Goal: Task Accomplishment & Management: Manage account settings

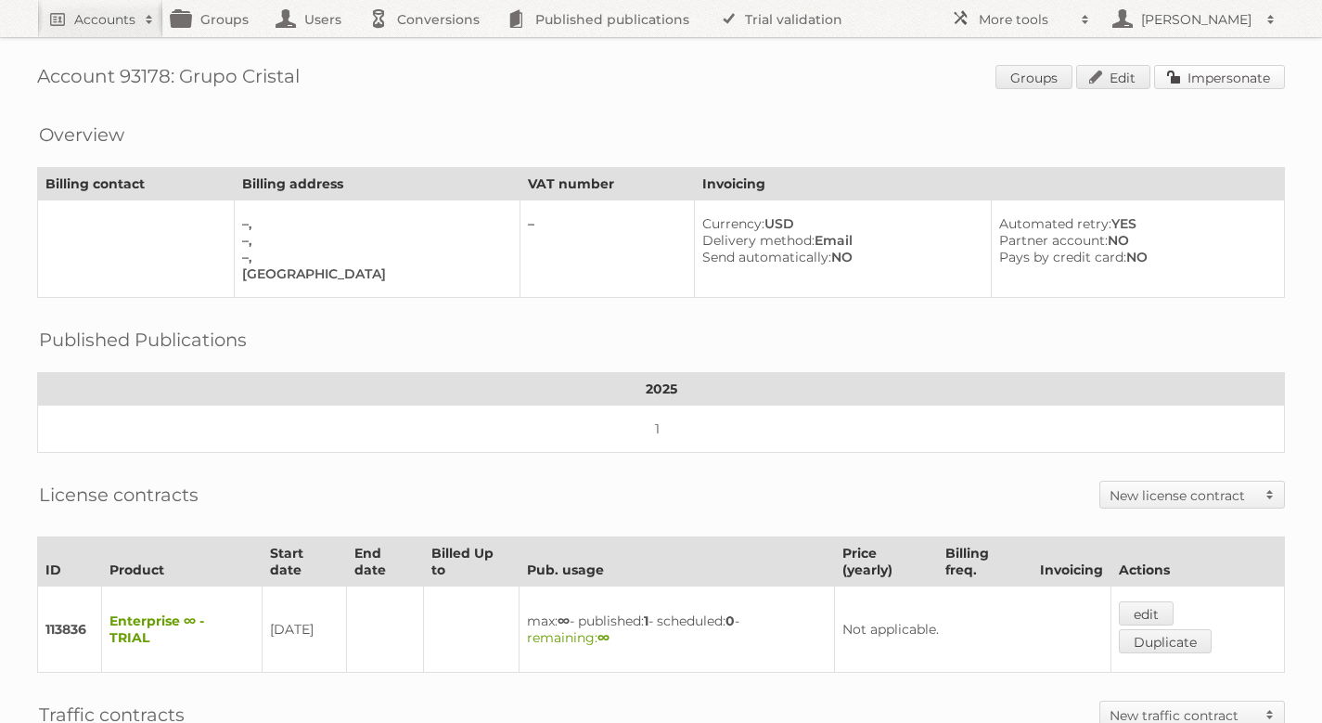
click at [1185, 80] on link "Impersonate" at bounding box center [1219, 77] width 131 height 24
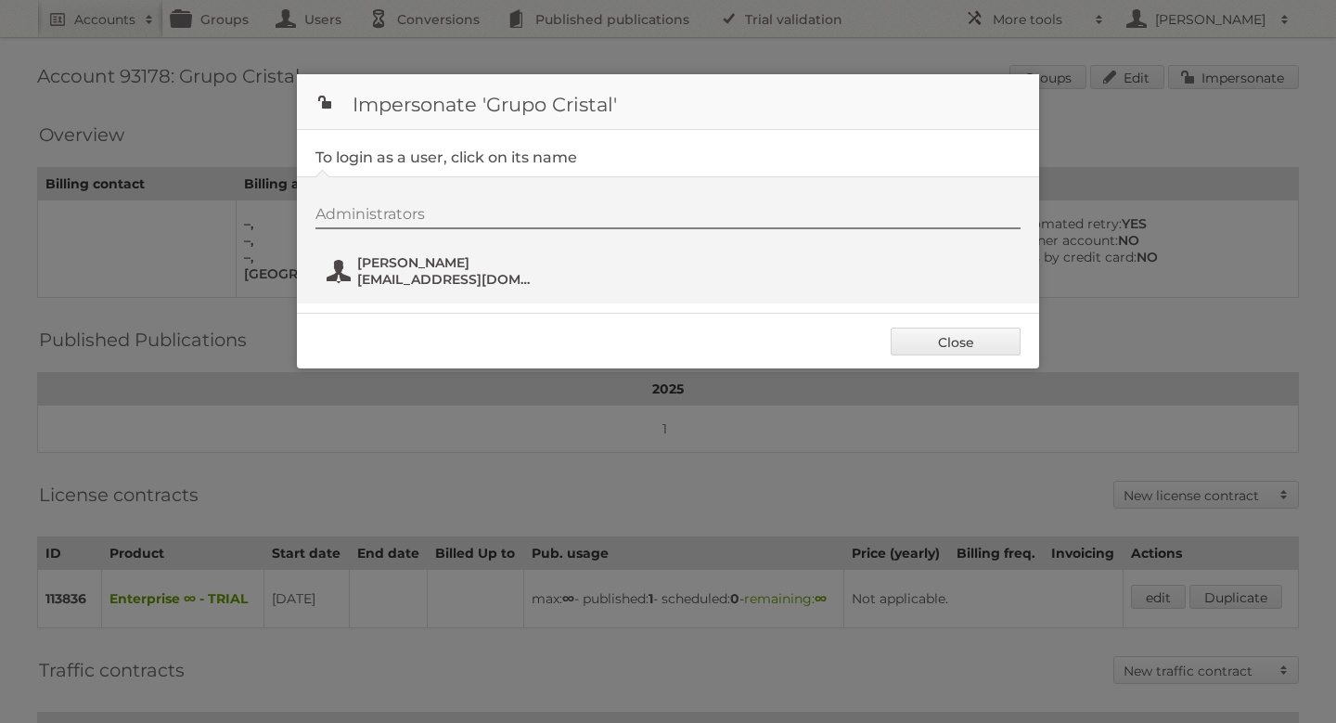
click at [468, 275] on span "[EMAIL_ADDRESS][DOMAIN_NAME]" at bounding box center [447, 279] width 180 height 17
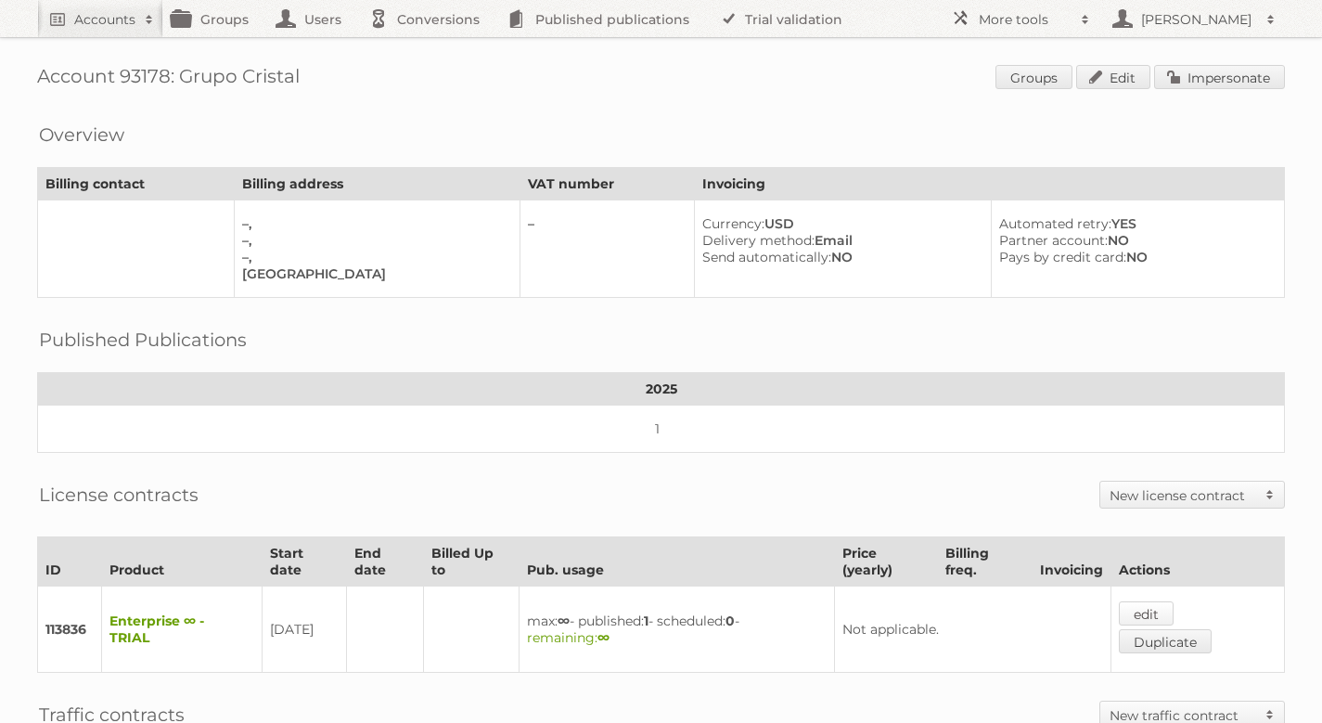
click at [1148, 607] on link "edit" at bounding box center [1146, 613] width 55 height 24
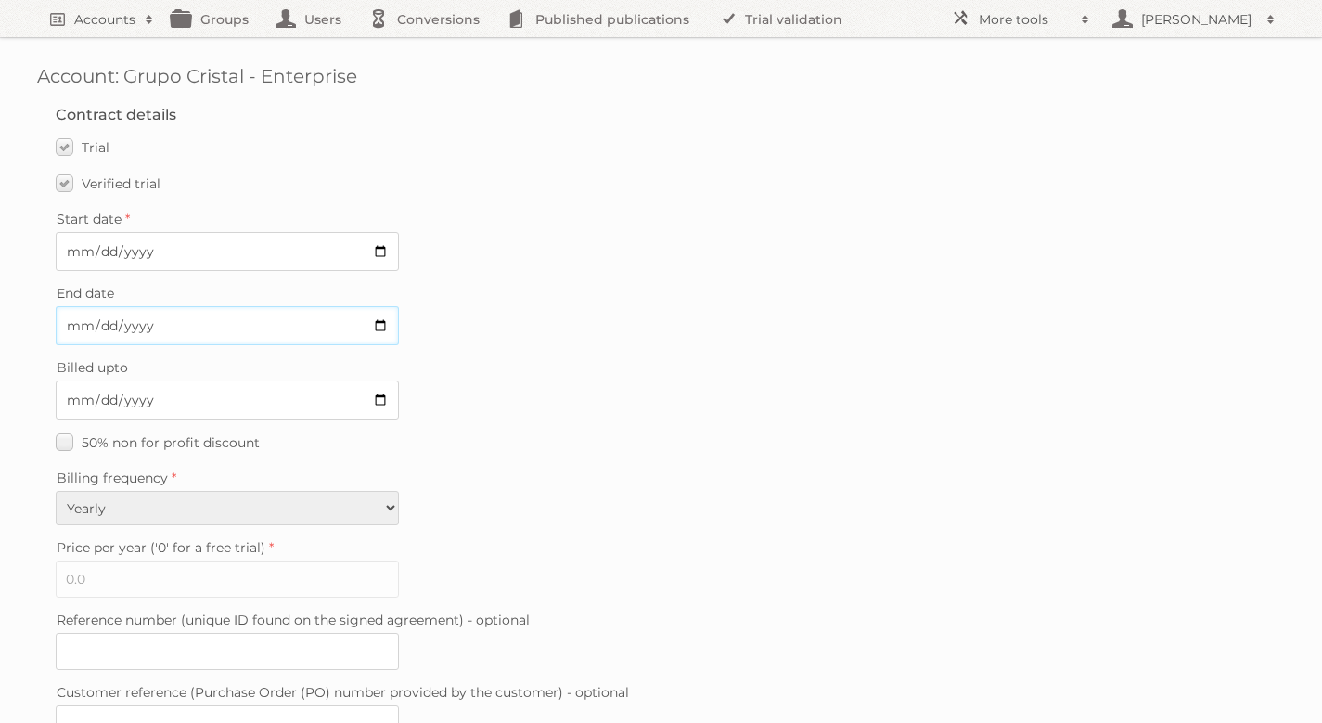
click at [197, 333] on input "End date" at bounding box center [227, 325] width 343 height 39
click at [371, 327] on input "End date" at bounding box center [227, 325] width 343 height 39
click at [381, 322] on input "End date" at bounding box center [227, 325] width 343 height 39
type input "[DATE]"
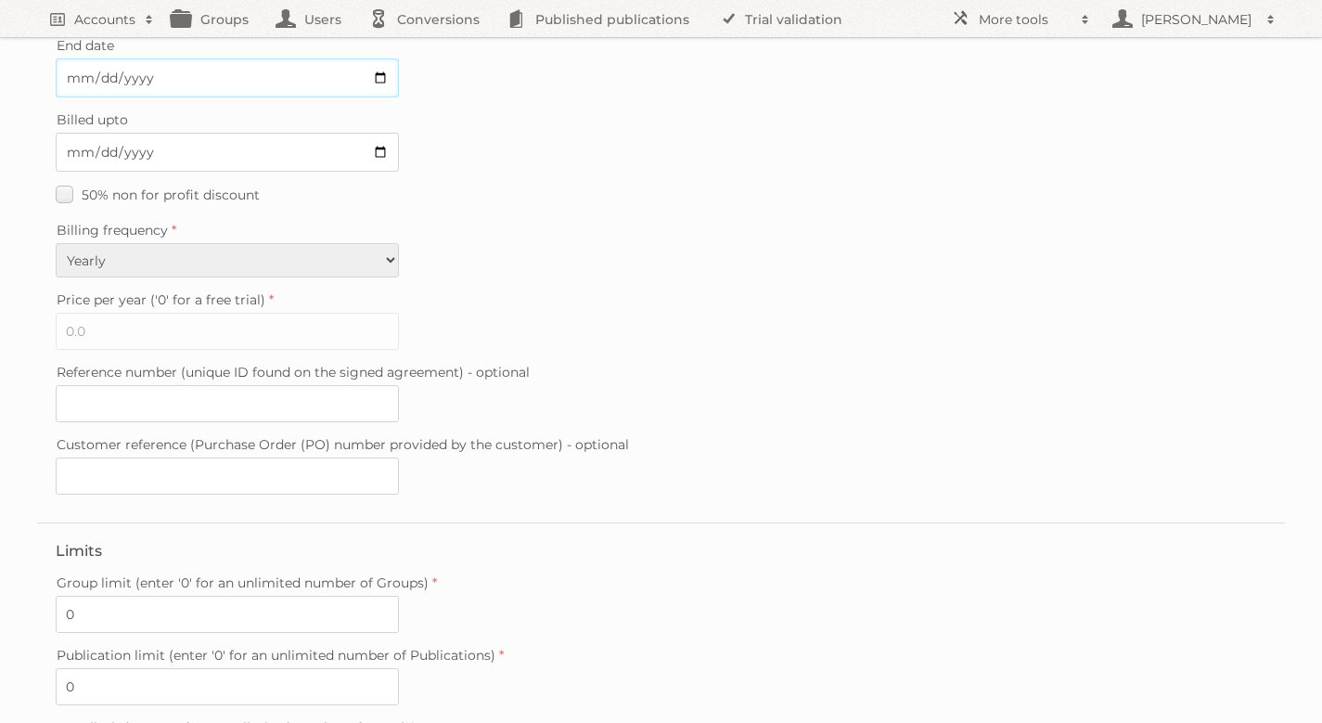
scroll to position [499, 0]
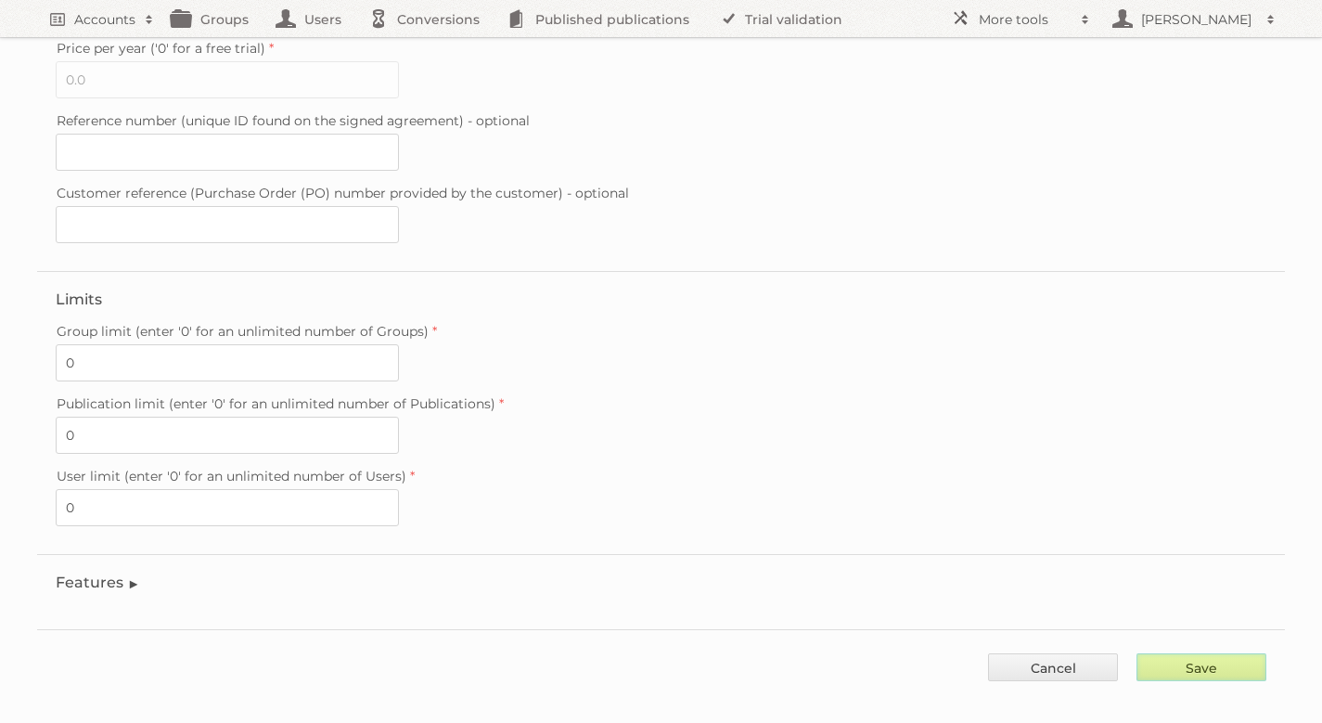
click at [1170, 653] on input "Save" at bounding box center [1201, 667] width 130 height 28
type input "..."
